Goal: Information Seeking & Learning: Find specific page/section

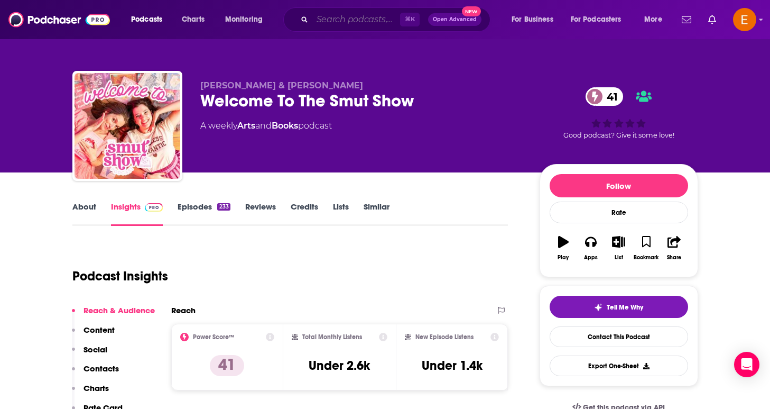
click at [353, 18] on input "Search podcasts, credits, & more..." at bounding box center [356, 19] width 88 height 17
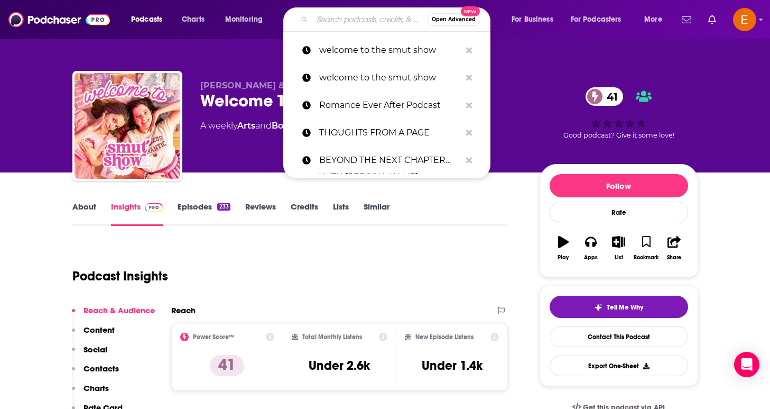
paste input "Romance Ever After Podcast"
type input "Romance Ever After Podcast"
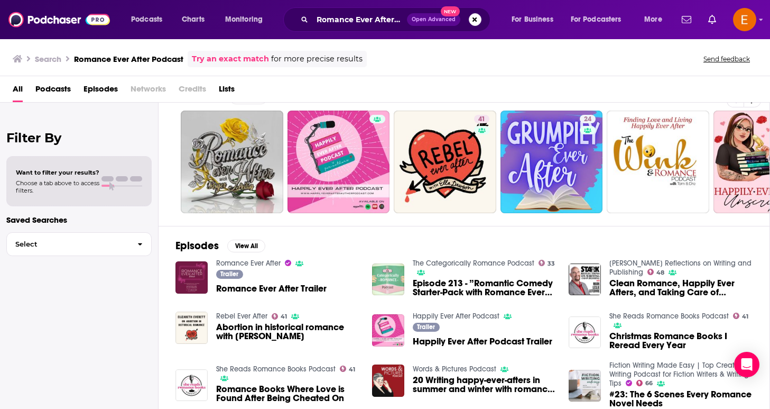
scroll to position [25, 0]
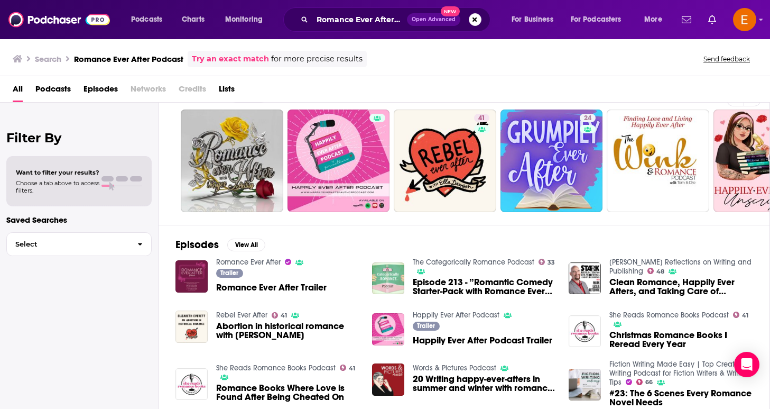
click at [194, 268] on img "Romance Ever After Trailer" at bounding box center [191, 276] width 32 height 32
